Goal: Transaction & Acquisition: Obtain resource

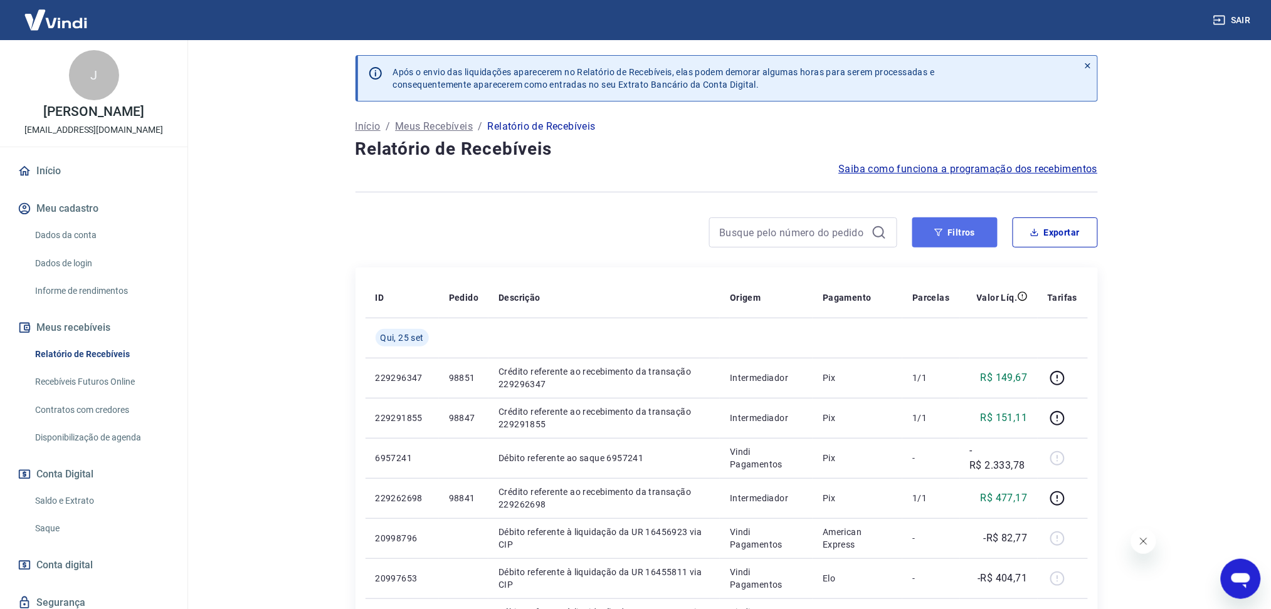
click at [942, 246] on button "Filtros" at bounding box center [954, 233] width 85 height 30
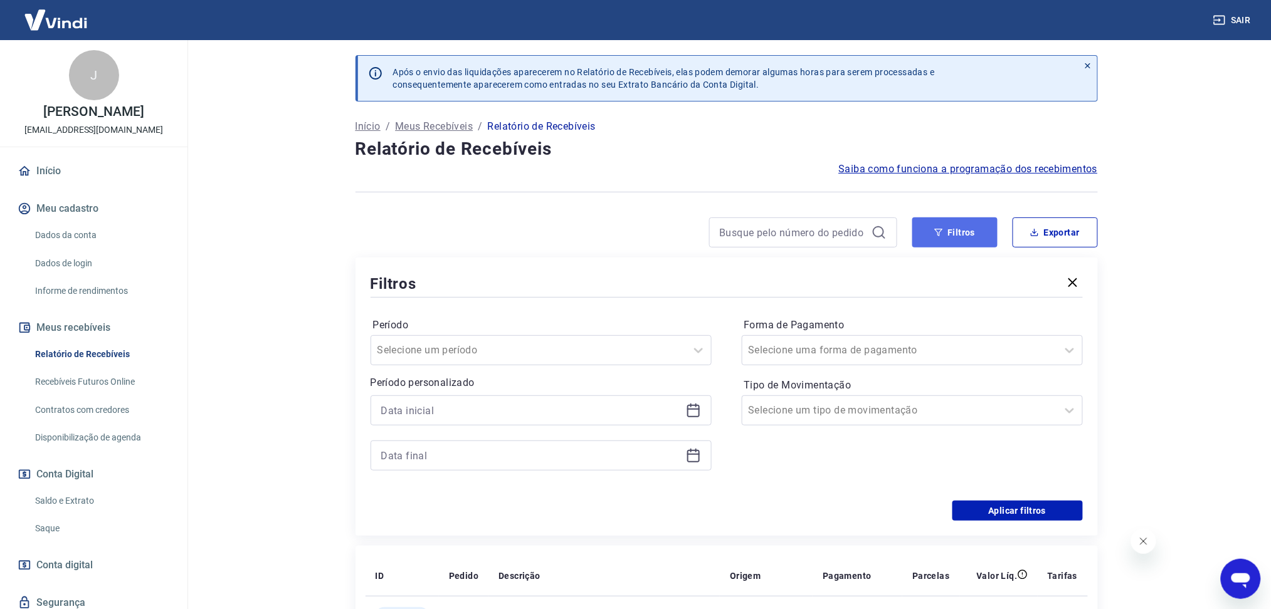
click at [948, 239] on button "Filtros" at bounding box center [954, 233] width 85 height 30
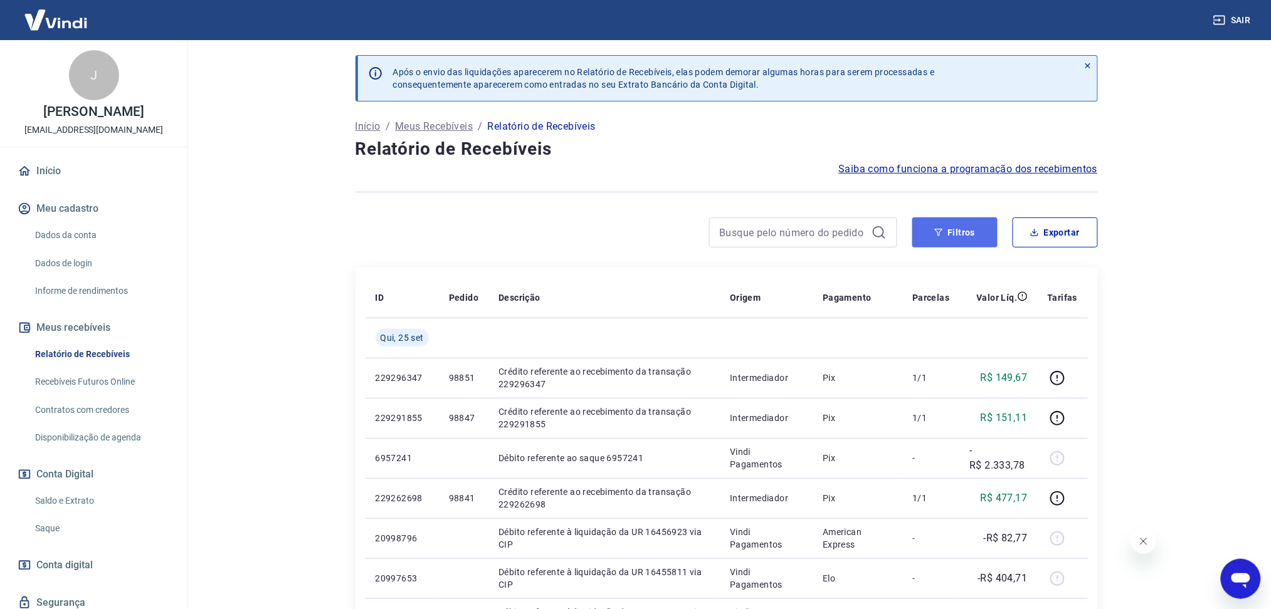
click at [948, 241] on button "Filtros" at bounding box center [954, 233] width 85 height 30
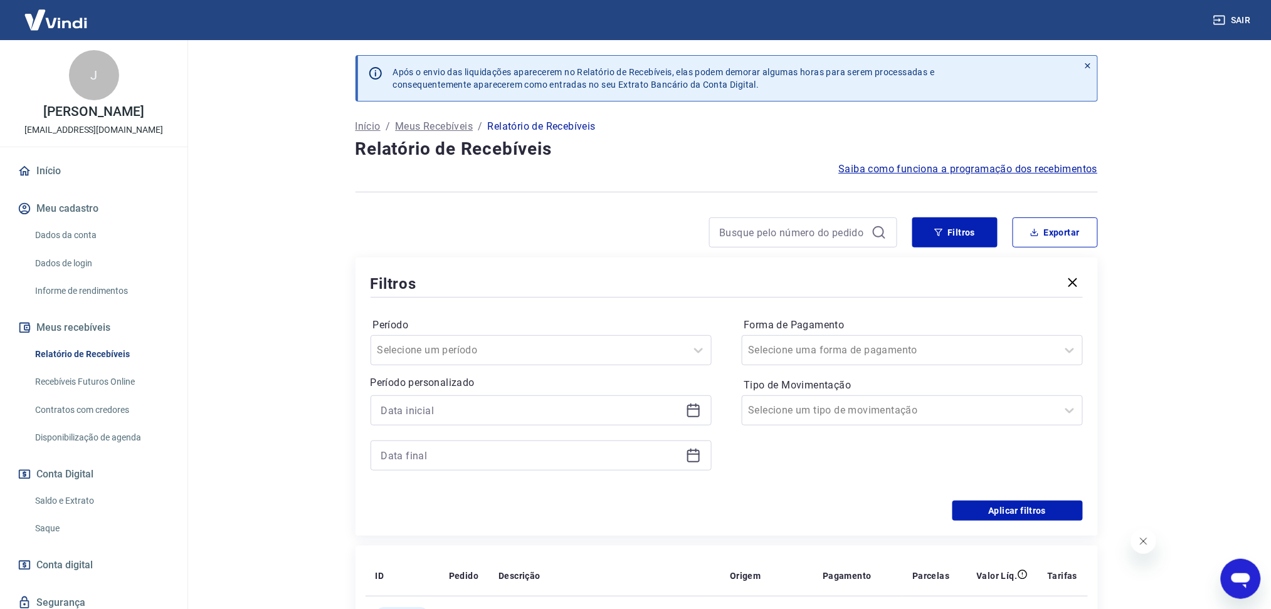
click at [698, 415] on icon at bounding box center [693, 411] width 13 height 13
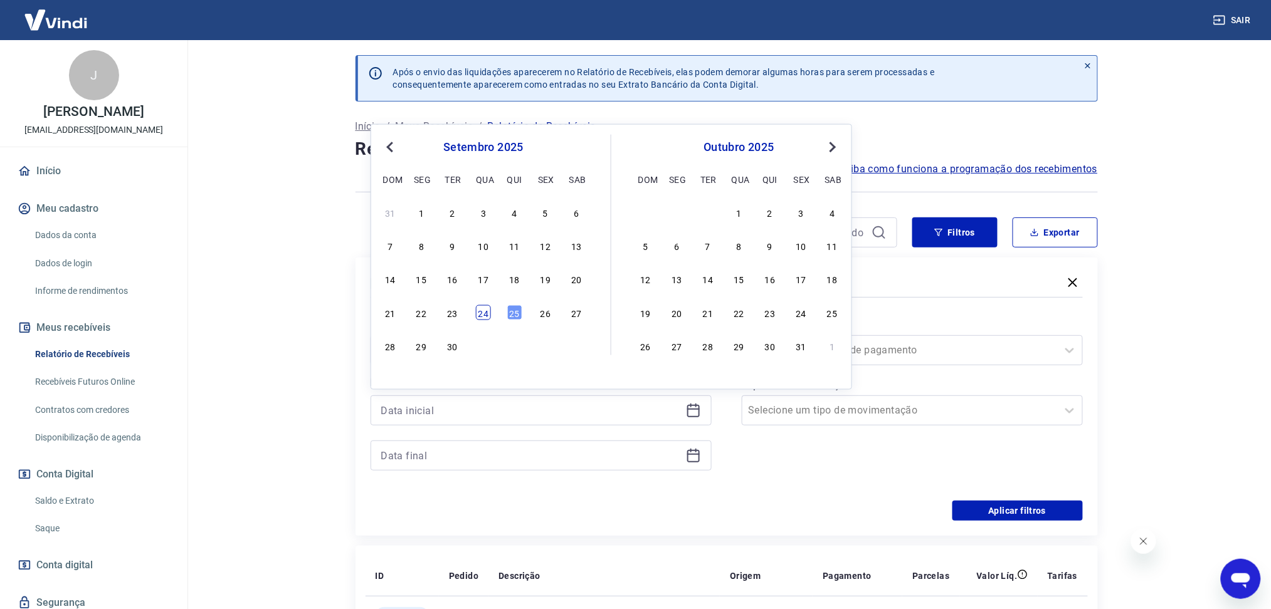
click at [487, 313] on div "24" at bounding box center [483, 312] width 15 height 15
type input "[DATE]"
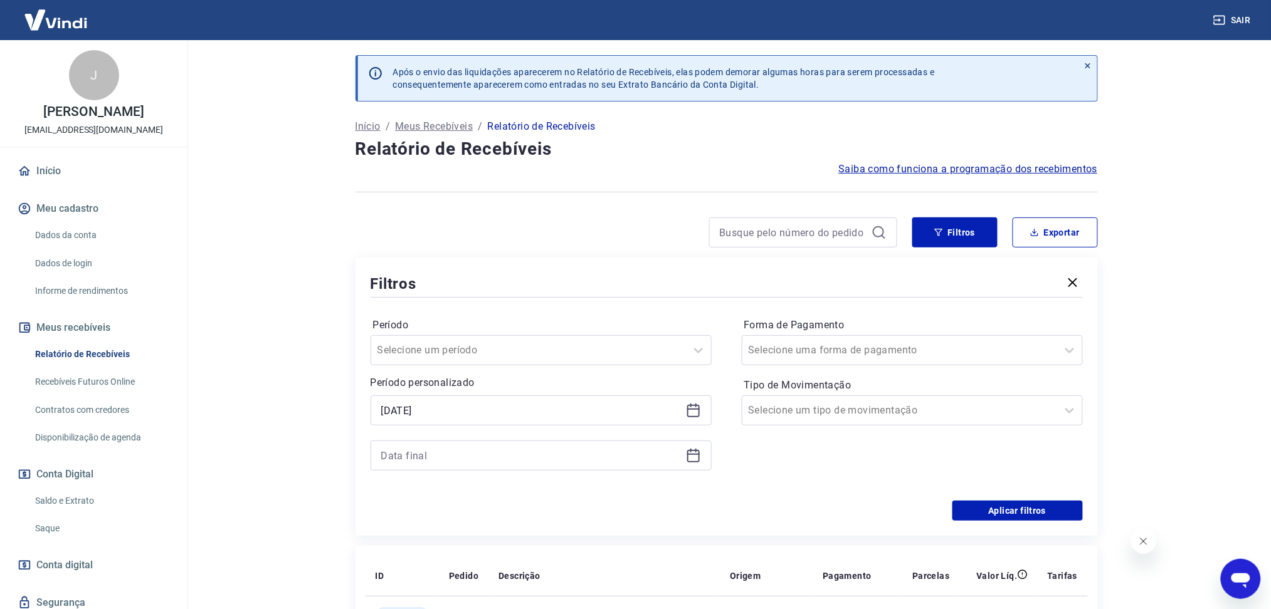
click at [693, 453] on icon at bounding box center [693, 455] width 15 height 15
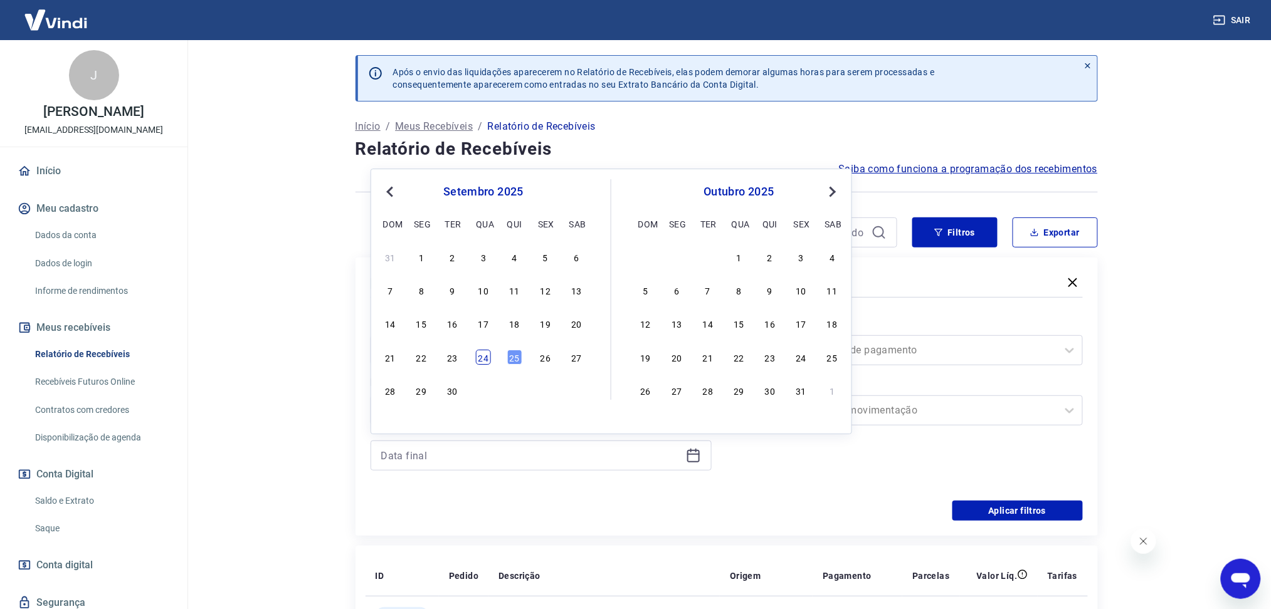
click at [485, 362] on div "24" at bounding box center [483, 357] width 15 height 15
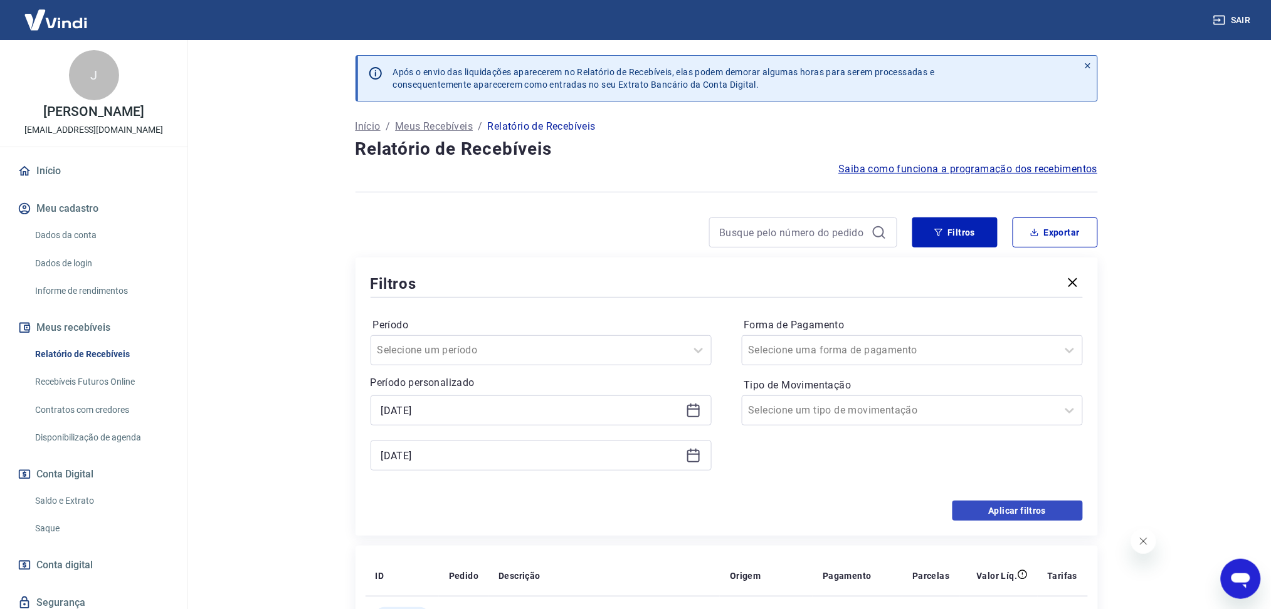
type input "[DATE]"
click at [966, 507] on button "Aplicar filtros" at bounding box center [1017, 511] width 130 height 20
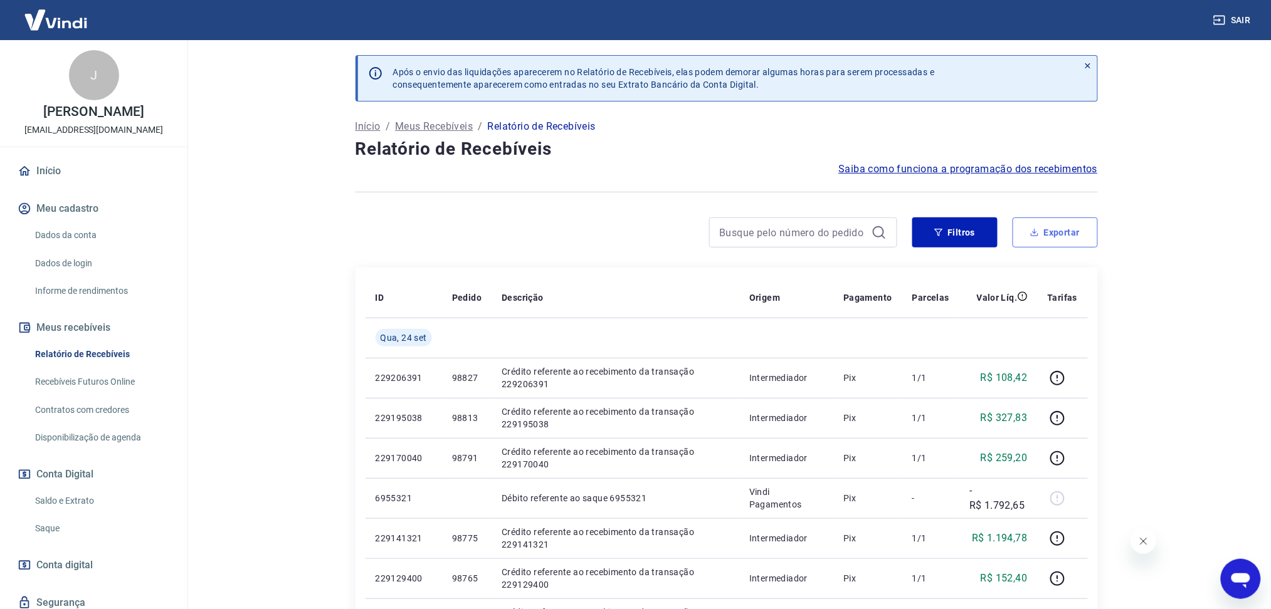
click at [1044, 244] on button "Exportar" at bounding box center [1054, 233] width 85 height 30
type input "[DATE]"
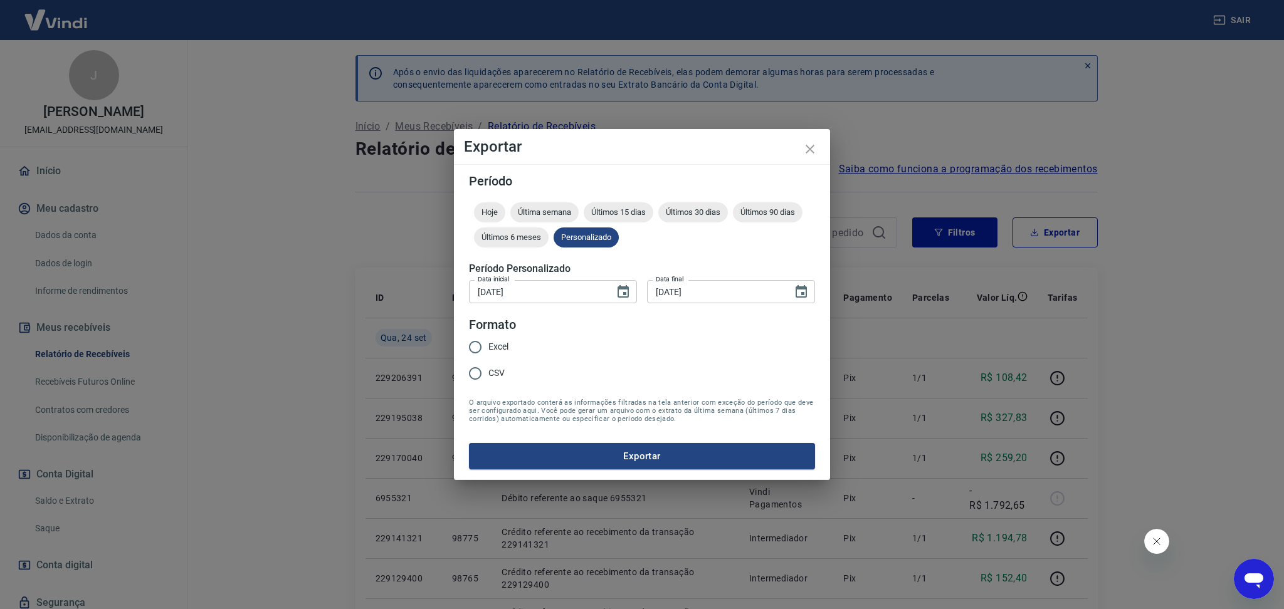
click at [495, 347] on span "Excel" at bounding box center [498, 346] width 20 height 13
click at [488, 347] on input "Excel" at bounding box center [475, 347] width 26 height 26
radio input "true"
click at [549, 451] on button "Exportar" at bounding box center [642, 456] width 346 height 26
